Goal: Find specific page/section: Find specific page/section

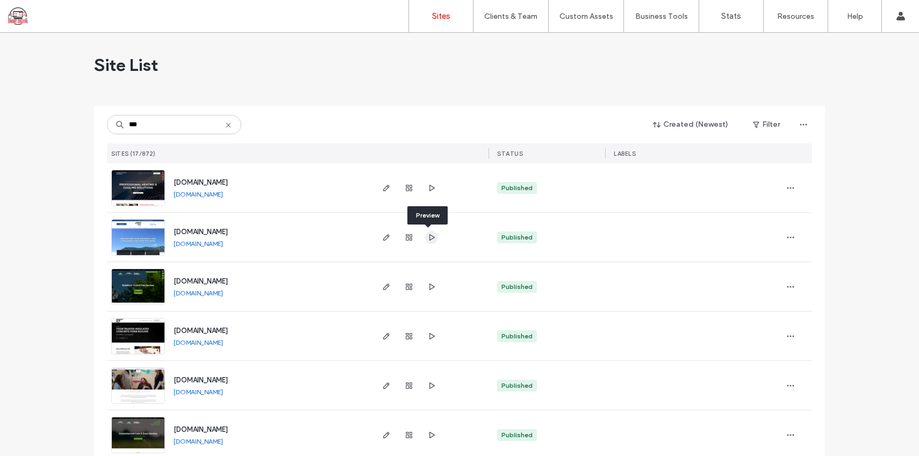
type input "***"
click at [428, 239] on icon "button" at bounding box center [431, 237] width 9 height 9
